Goal: Entertainment & Leisure: Consume media (video, audio)

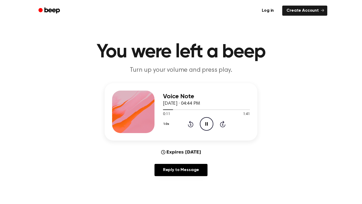
click at [195, 124] on div "1.0x Rewind 5 seconds Pause Audio Skip 5 seconds" at bounding box center [206, 124] width 87 height 14
click at [186, 122] on div "1.0x Rewind 5 seconds Pause Audio Skip 5 seconds" at bounding box center [206, 124] width 87 height 14
click at [193, 125] on icon at bounding box center [191, 124] width 6 height 6
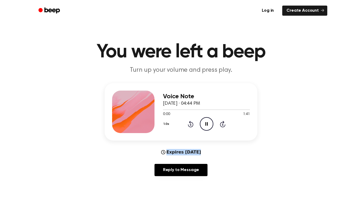
click at [193, 125] on icon at bounding box center [191, 124] width 6 height 6
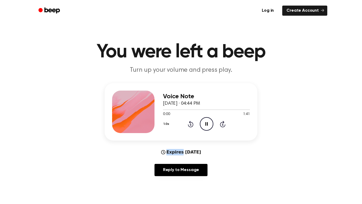
click at [193, 125] on icon at bounding box center [191, 124] width 6 height 6
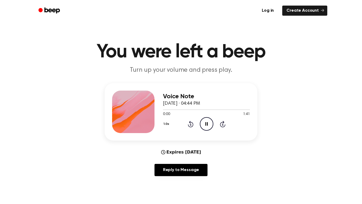
click at [193, 125] on icon at bounding box center [191, 124] width 6 height 6
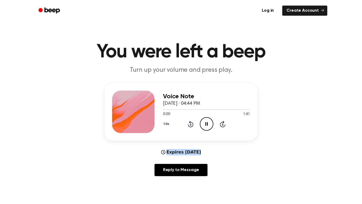
click at [193, 125] on icon at bounding box center [191, 124] width 6 height 6
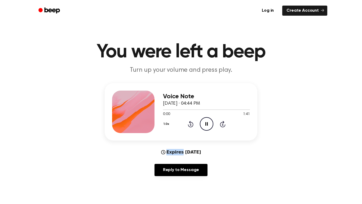
click at [193, 125] on icon at bounding box center [191, 124] width 6 height 6
click at [207, 126] on icon "Pause Audio" at bounding box center [207, 124] width 14 height 14
click at [192, 124] on icon "Rewind 5 seconds" at bounding box center [191, 123] width 6 height 7
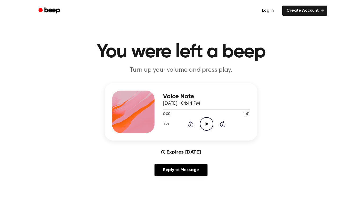
click at [211, 126] on icon "Play Audio" at bounding box center [207, 124] width 14 height 14
click at [211, 126] on icon "Pause Audio" at bounding box center [207, 124] width 14 height 14
click at [191, 125] on icon "Rewind 5 seconds" at bounding box center [191, 123] width 6 height 7
click at [188, 125] on icon at bounding box center [191, 124] width 6 height 6
click at [211, 129] on icon "Play Audio" at bounding box center [207, 124] width 14 height 14
